Goal: Communication & Community: Answer question/provide support

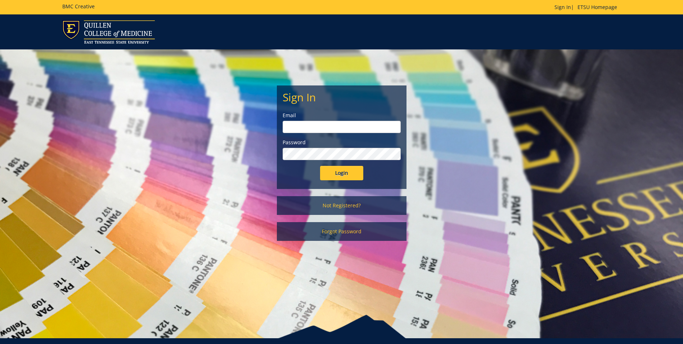
type input "[EMAIL_ADDRESS][DOMAIN_NAME]"
click at [348, 177] on input "Login" at bounding box center [341, 173] width 43 height 14
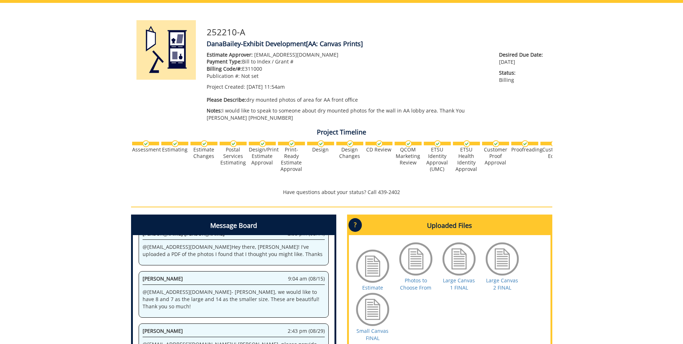
scroll to position [144, 0]
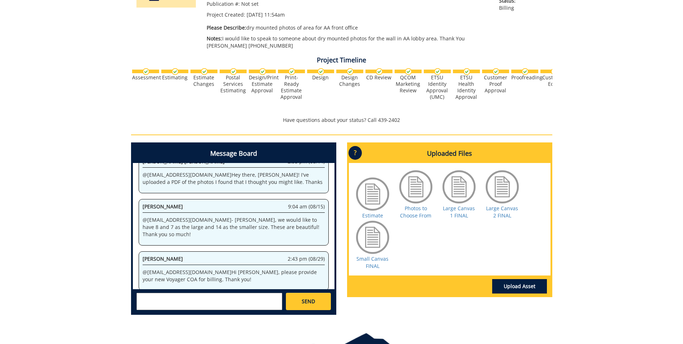
click at [149, 296] on textarea at bounding box center [209, 300] width 146 height 17
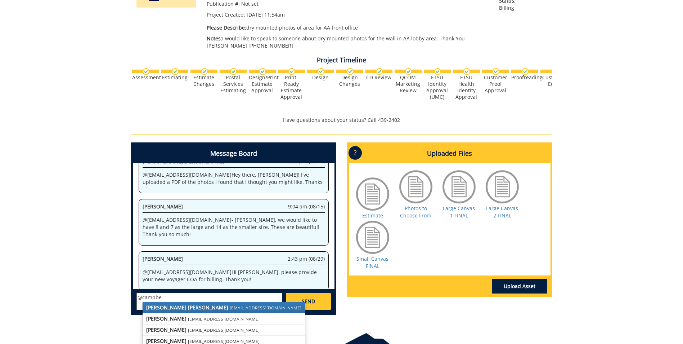
click at [168, 308] on strong "[PERSON_NAME] [PERSON_NAME]" at bounding box center [187, 307] width 82 height 7
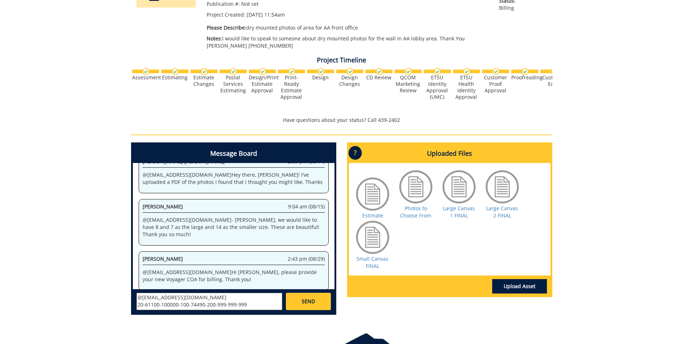
scroll to position [6, 0]
type textarea "@[EMAIL_ADDRESS][DOMAIN_NAME] 20-61100-100000-100-74490-200-999-999-999 We [MED…"
click at [304, 301] on span "SEND" at bounding box center [308, 300] width 13 height 7
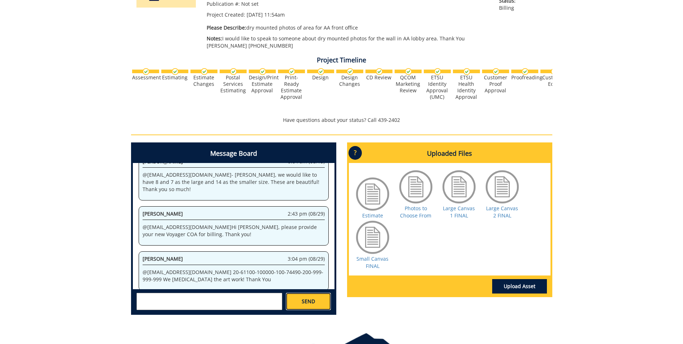
click at [309, 301] on span "SEND" at bounding box center [308, 300] width 13 height 7
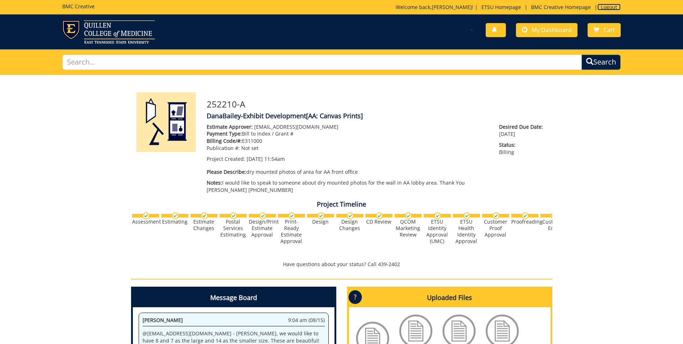
click at [606, 4] on link "Logout" at bounding box center [608, 7] width 23 height 7
